Goal: Find specific page/section: Locate a particular part of the current website

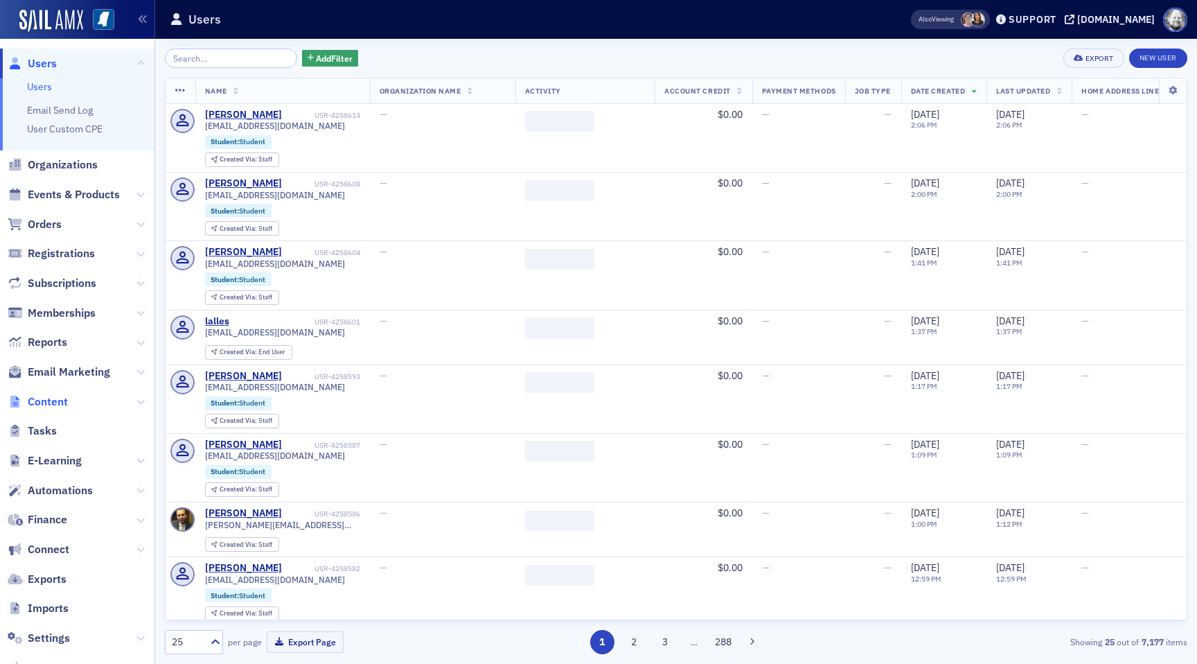
click at [50, 395] on span "Content" at bounding box center [48, 401] width 40 height 15
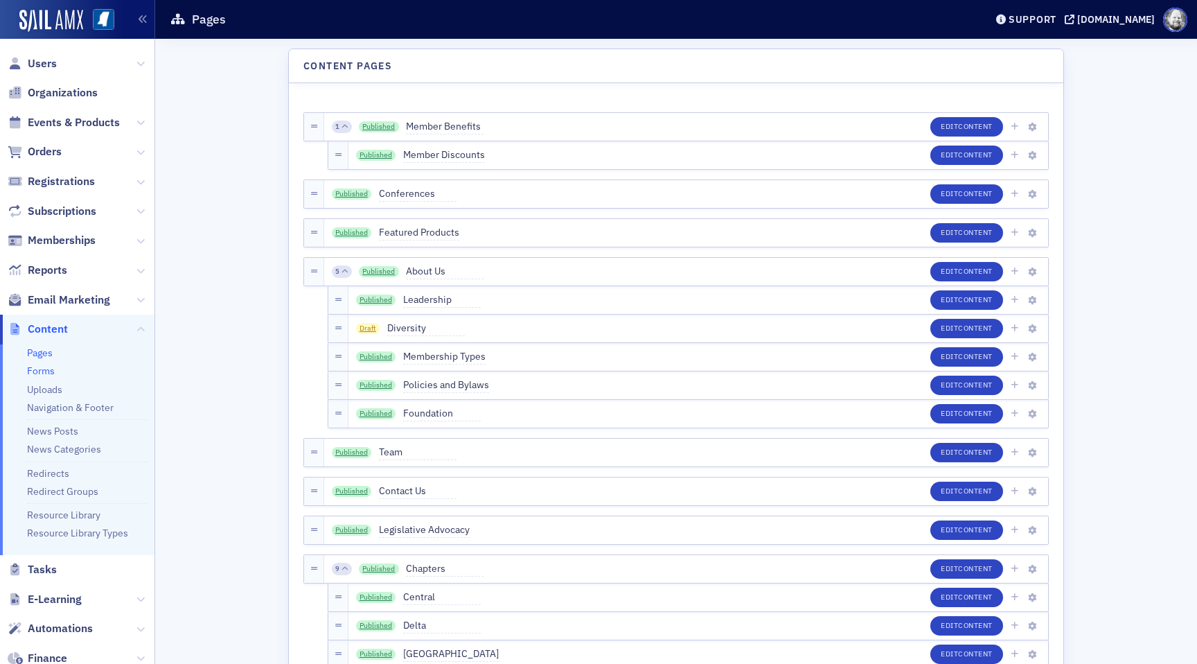
click at [49, 371] on link "Forms" at bounding box center [41, 370] width 28 height 12
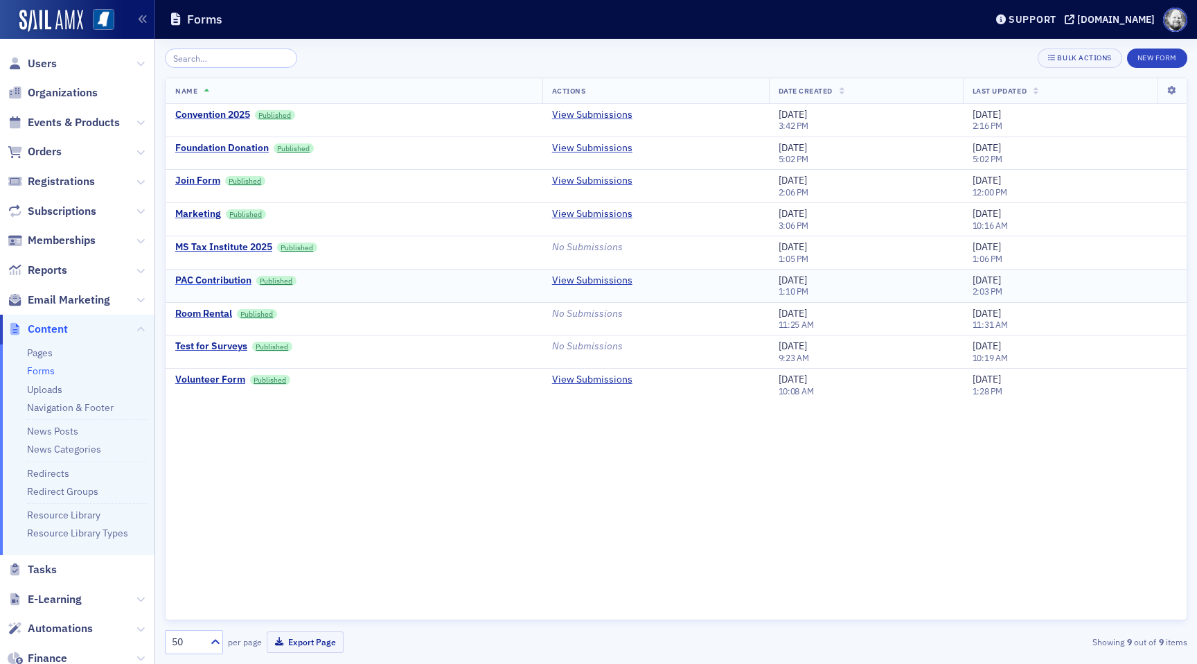
click at [219, 279] on div "PAC Contribution" at bounding box center [213, 280] width 76 height 12
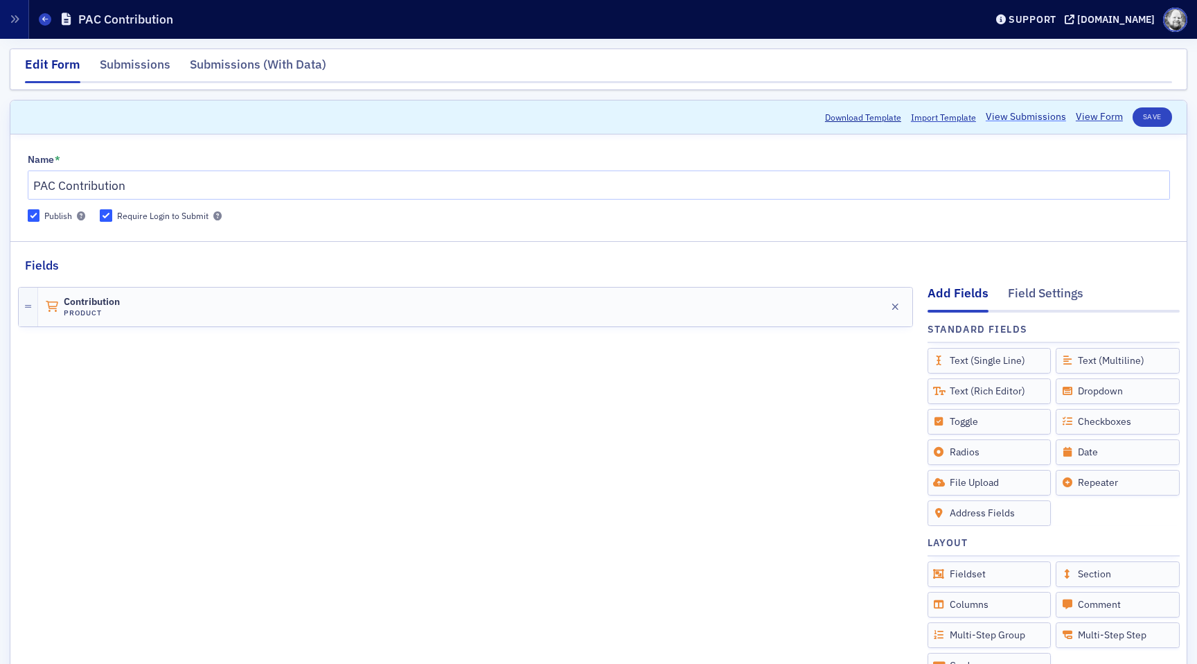
click at [1011, 116] on link "View Submissions" at bounding box center [1026, 116] width 80 height 15
